Goal: Check status: Check status

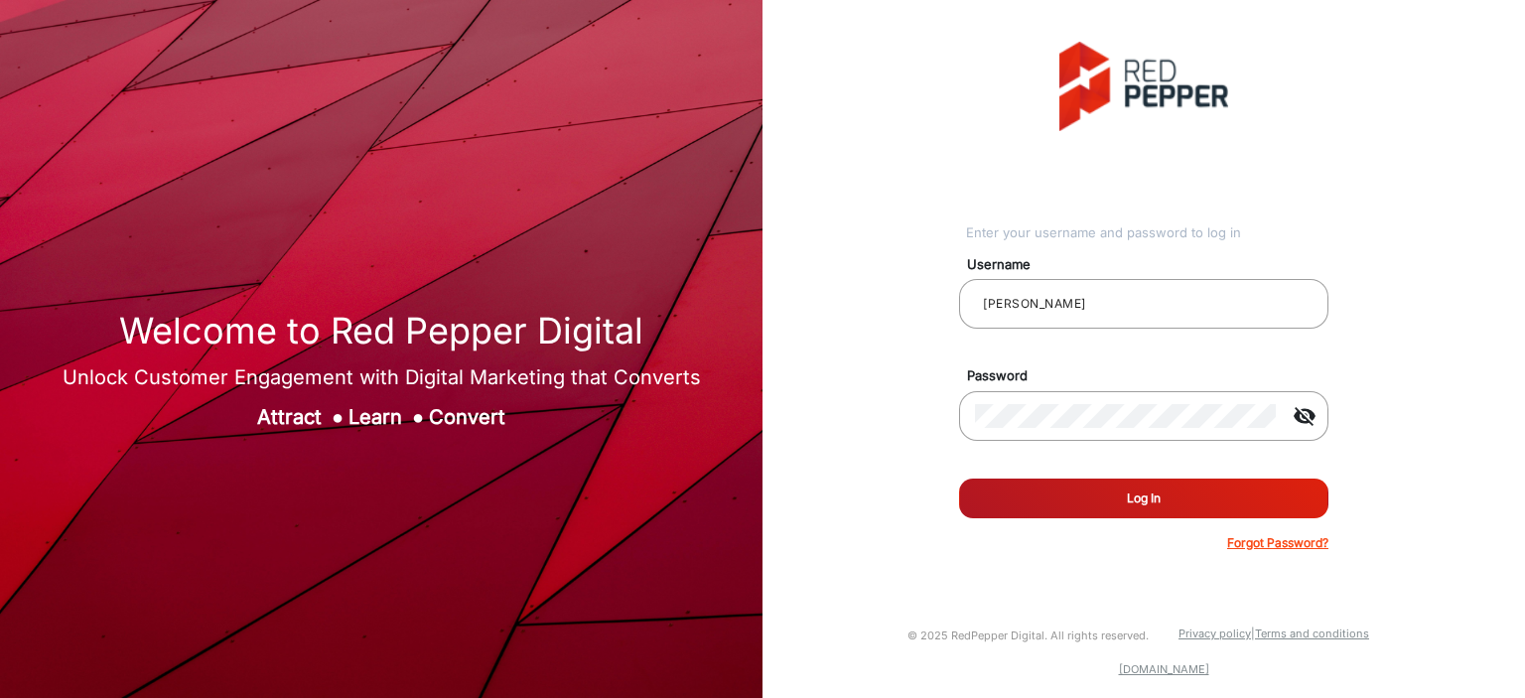
click at [1097, 375] on button "Log In" at bounding box center [1143, 499] width 369 height 40
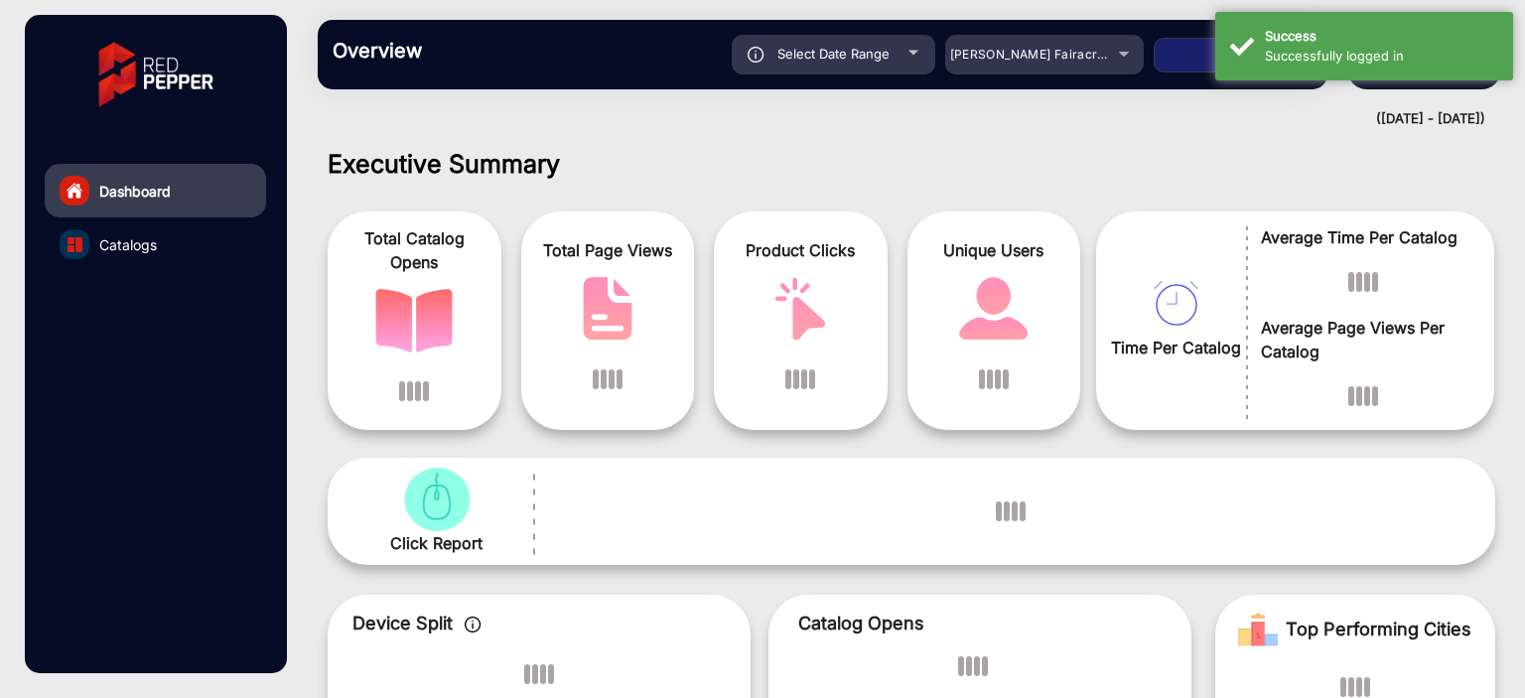
scroll to position [15, 0]
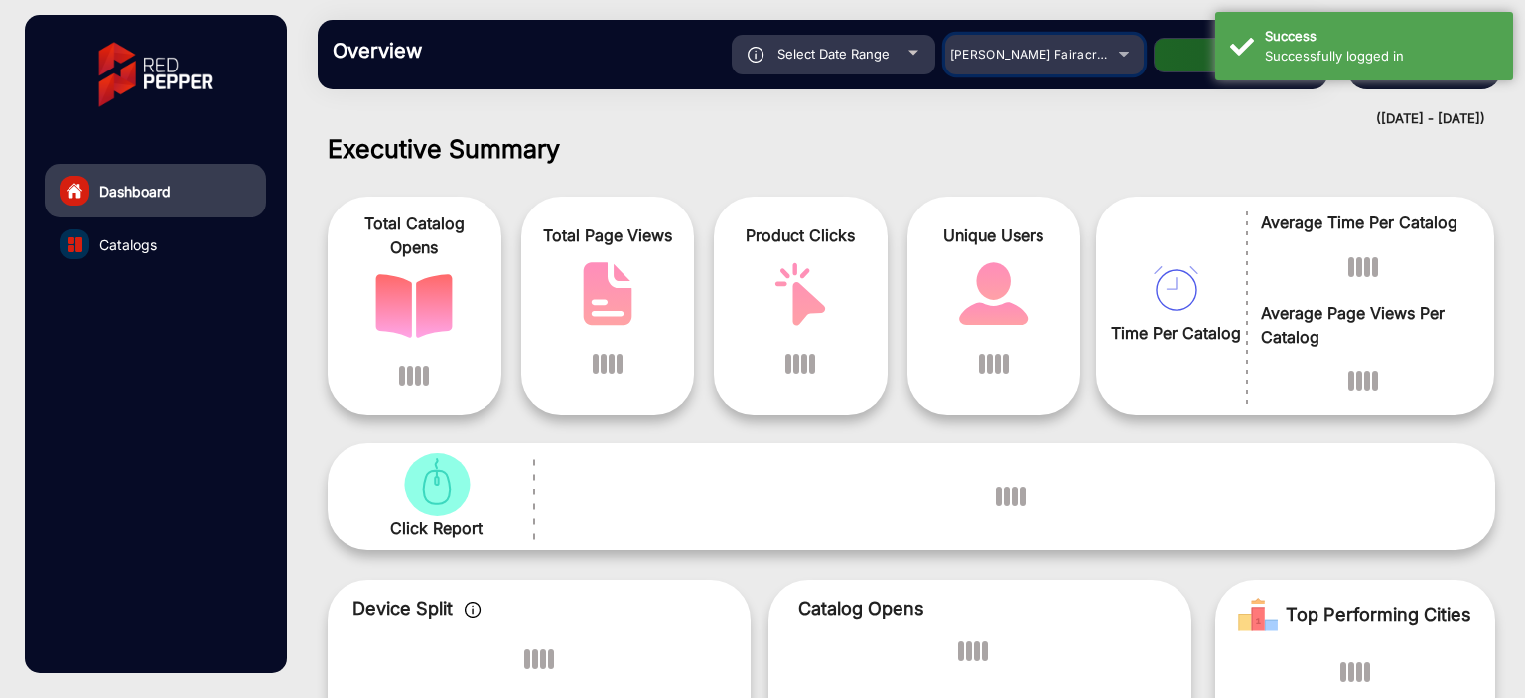
click at [1056, 57] on span "[PERSON_NAME] Fairacre Farms" at bounding box center [1048, 54] width 197 height 15
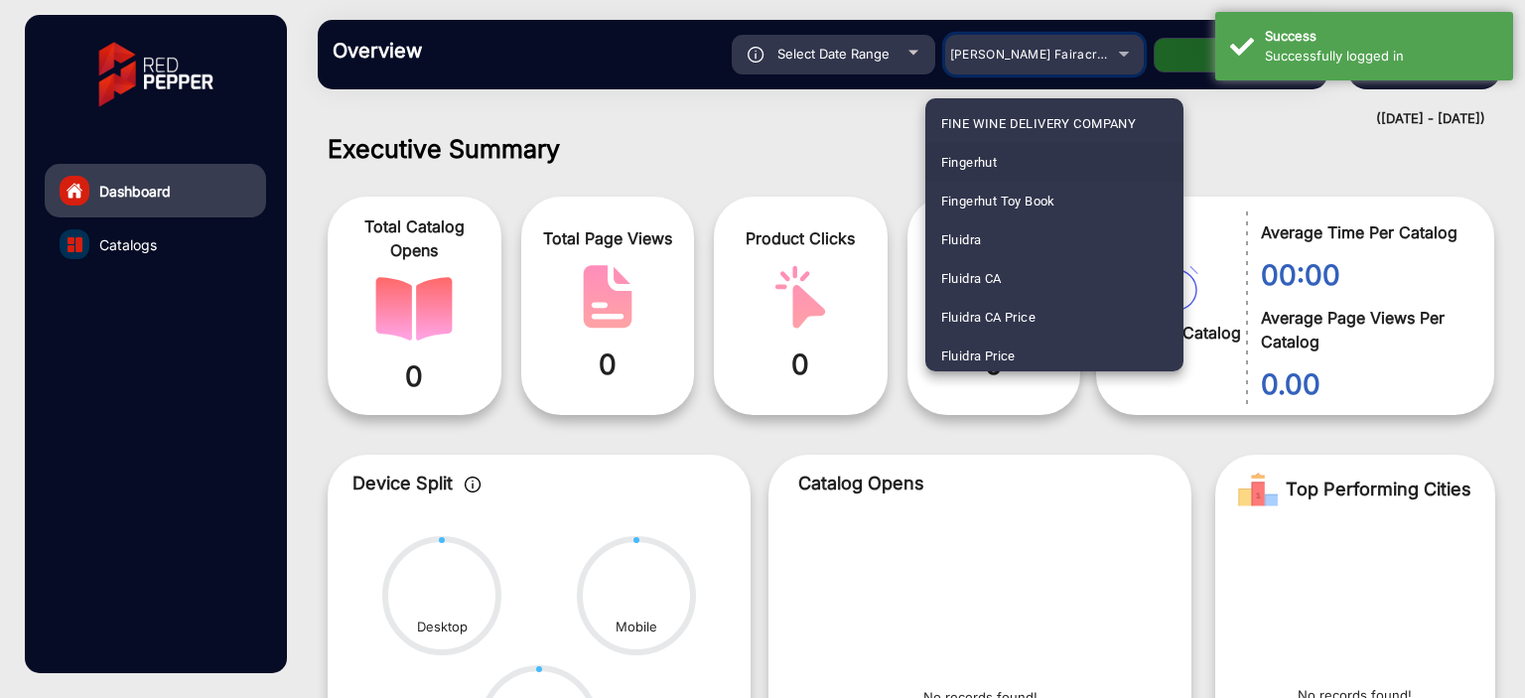
scroll to position [2411, 0]
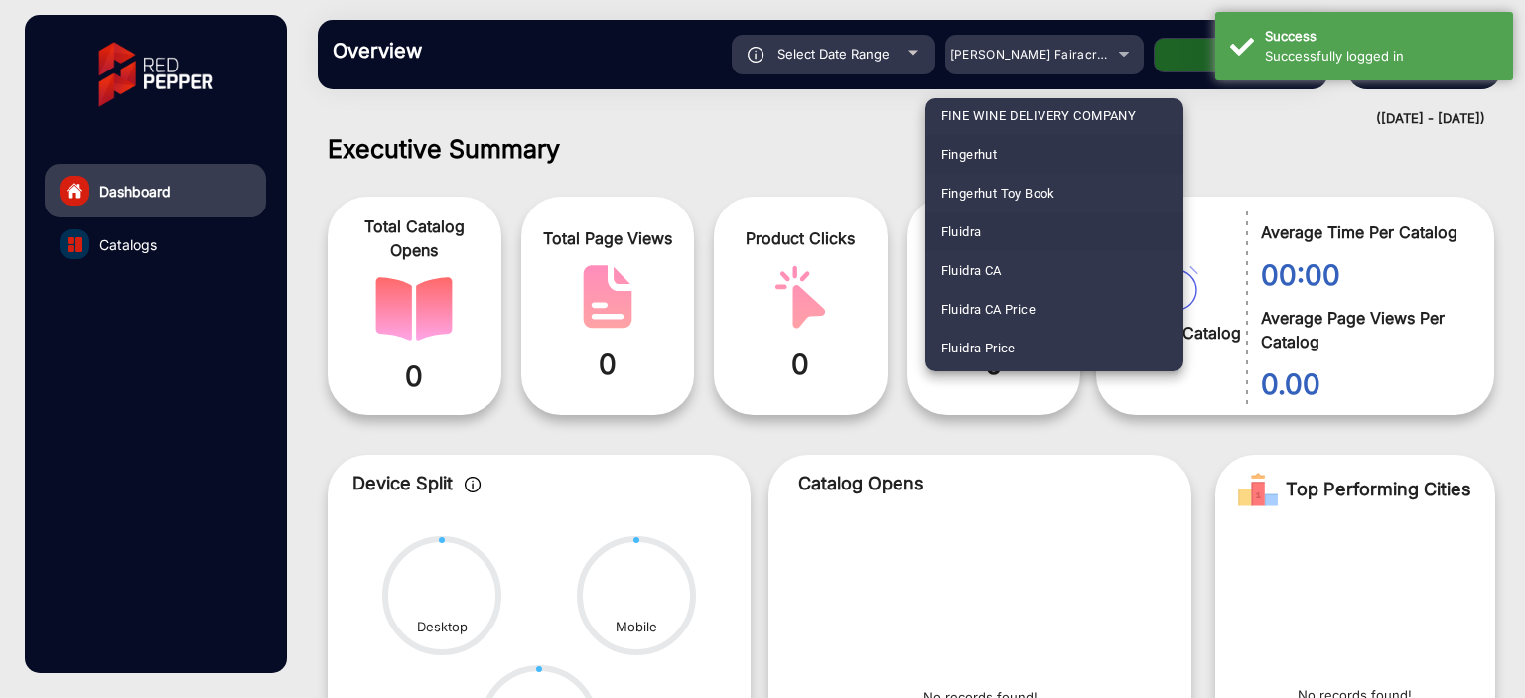
click at [1023, 218] on mat-option "Fluidra" at bounding box center [1054, 231] width 258 height 39
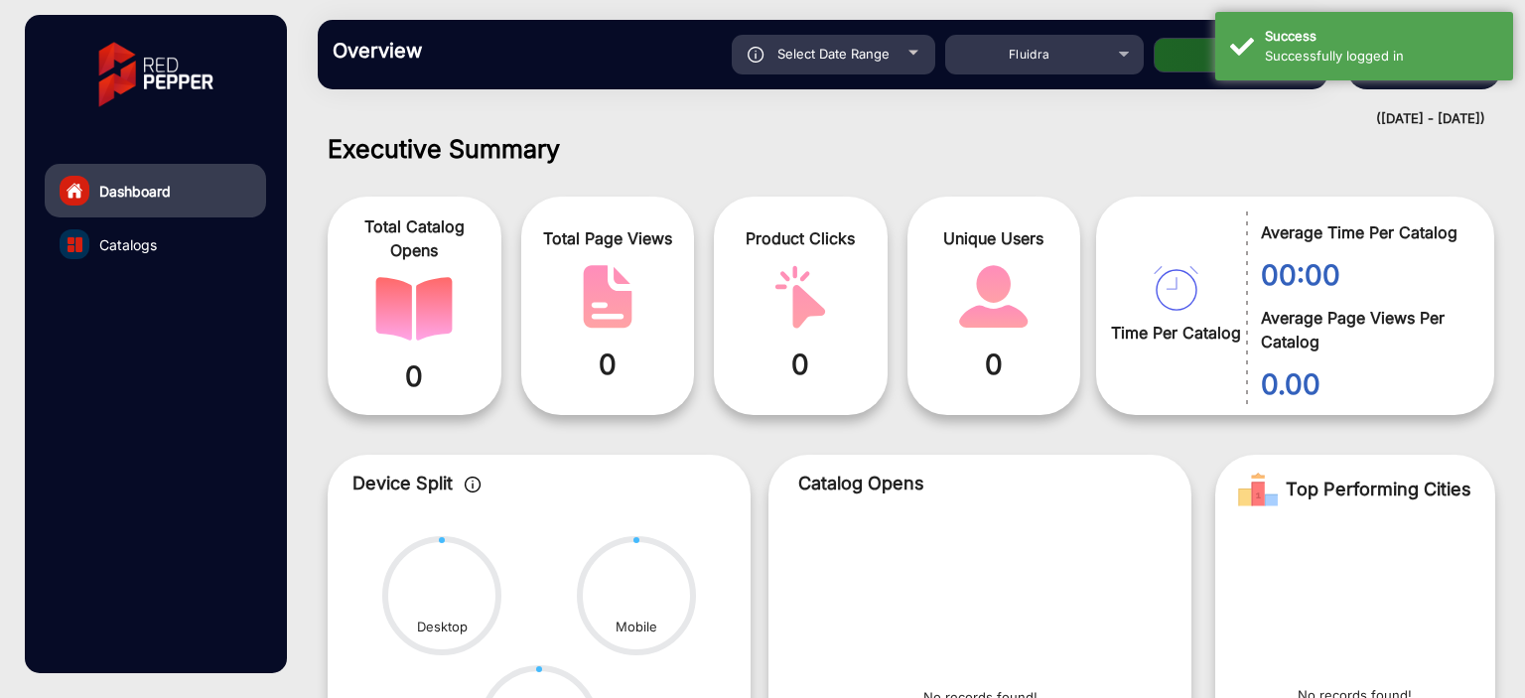
click at [1168, 59] on button "Apply" at bounding box center [1233, 55] width 159 height 35
type input "[DATE]"
